Goal: Task Accomplishment & Management: Manage account settings

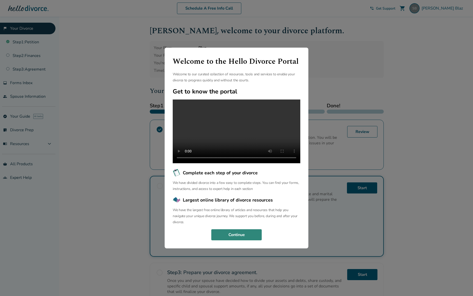
click at [243, 237] on button "Continue" at bounding box center [236, 235] width 50 height 11
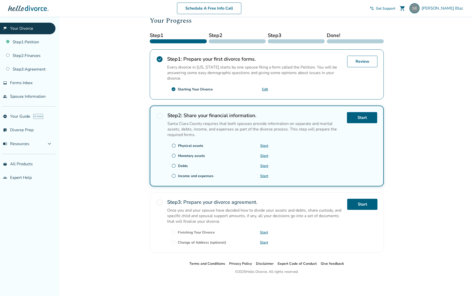
scroll to position [14, 0]
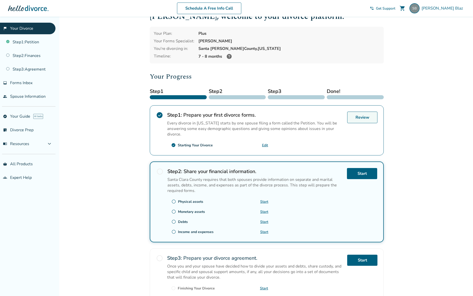
click at [359, 117] on link "Review" at bounding box center [362, 118] width 30 height 12
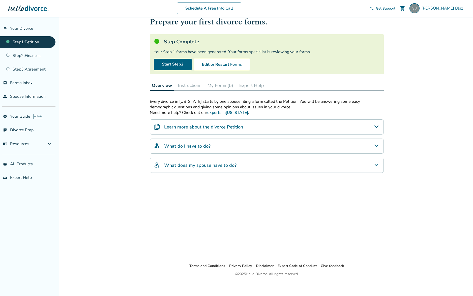
click at [217, 84] on button "My Forms (5)" at bounding box center [221, 85] width 30 height 10
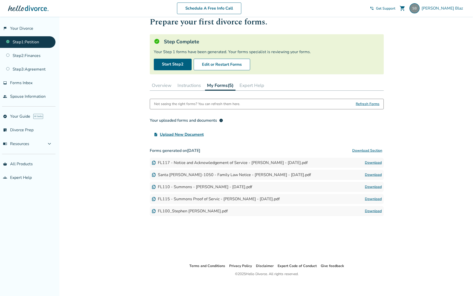
click at [375, 161] on link "Download" at bounding box center [373, 163] width 17 height 6
click at [369, 174] on link "Download" at bounding box center [373, 175] width 17 height 6
click at [38, 54] on link "Step 2 : Finances" at bounding box center [28, 56] width 56 height 12
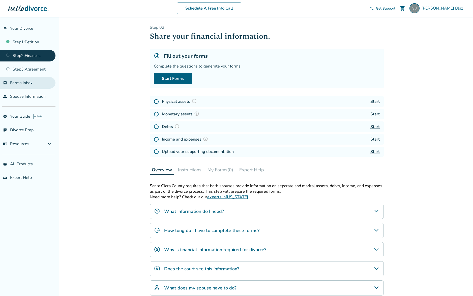
click at [16, 82] on span "Forms Inbox" at bounding box center [21, 83] width 22 height 6
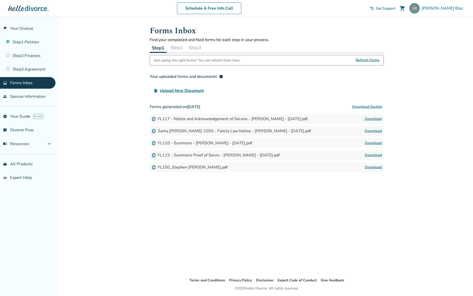
click at [373, 120] on link "Download" at bounding box center [373, 119] width 17 height 6
click at [444, 7] on span "[PERSON_NAME]" at bounding box center [443, 9] width 43 height 6
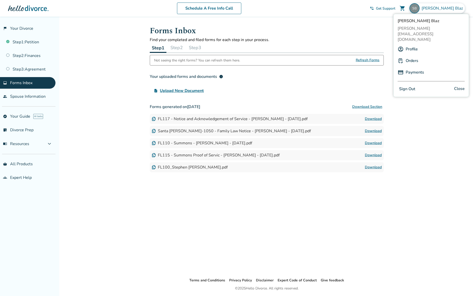
click at [405, 86] on button "Sign Out" at bounding box center [407, 89] width 19 height 7
